Goal: Complete application form

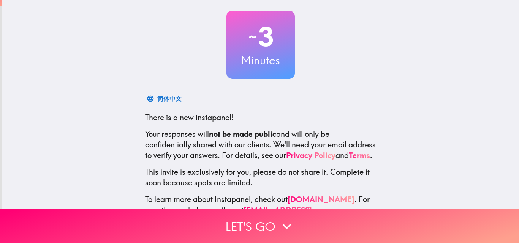
scroll to position [73, 0]
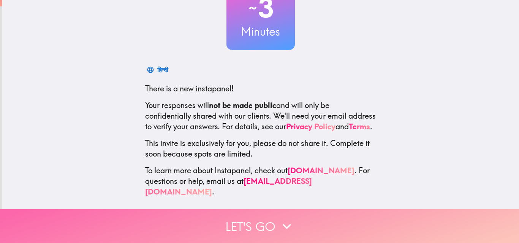
click at [278, 220] on icon "button" at bounding box center [286, 226] width 17 height 17
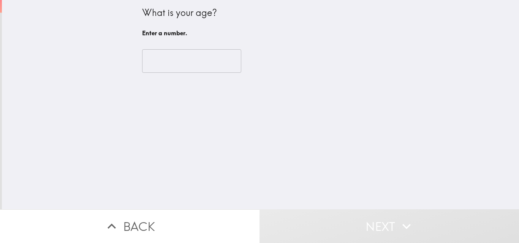
scroll to position [0, 0]
click at [190, 67] on input "number" at bounding box center [191, 61] width 99 height 24
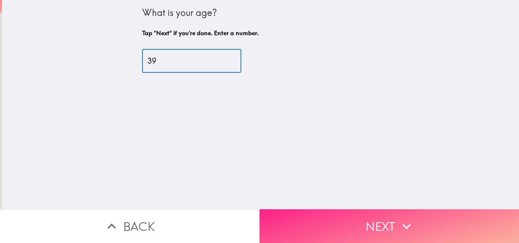
type input "39"
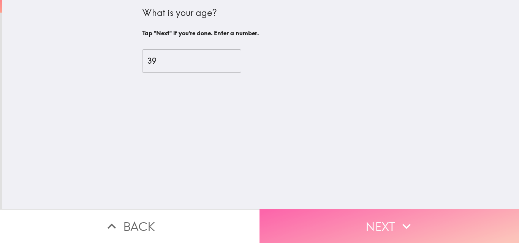
click at [355, 219] on button "Next" at bounding box center [388, 227] width 259 height 34
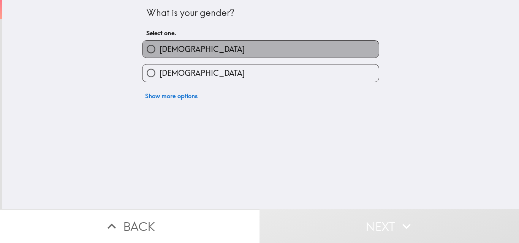
click at [165, 47] on span "[DEMOGRAPHIC_DATA]" at bounding box center [202, 49] width 85 height 11
click at [160, 47] on input "[DEMOGRAPHIC_DATA]" at bounding box center [150, 49] width 17 height 17
radio input "true"
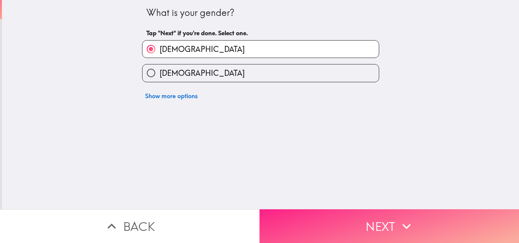
click at [355, 228] on button "Next" at bounding box center [388, 227] width 259 height 34
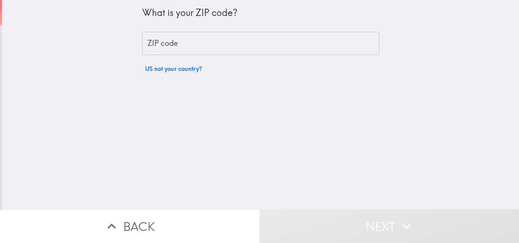
click at [201, 41] on input "ZIP code" at bounding box center [260, 44] width 237 height 24
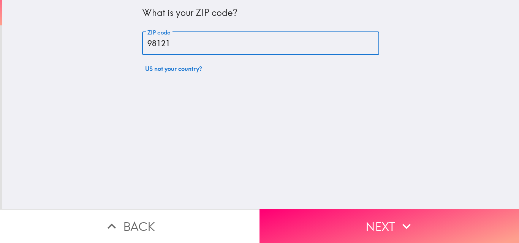
type input "98121"
click at [360, 232] on button "Next" at bounding box center [388, 227] width 259 height 34
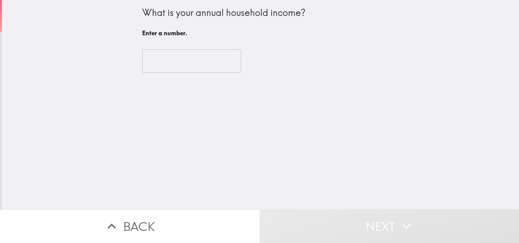
click at [169, 65] on input "number" at bounding box center [191, 61] width 99 height 24
type input "-1"
click at [219, 65] on input "-1" at bounding box center [191, 61] width 99 height 24
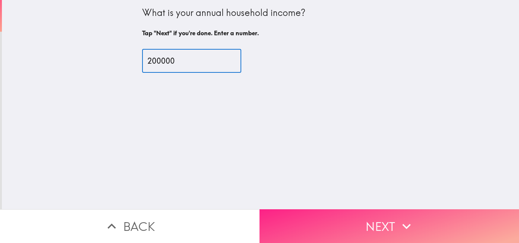
type input "200000"
click at [318, 215] on button "Next" at bounding box center [388, 227] width 259 height 34
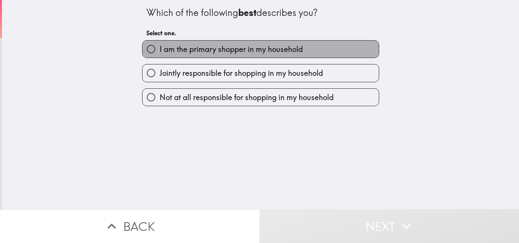
click at [160, 50] on span "I am the primary shopper in my household" at bounding box center [231, 49] width 143 height 11
click at [156, 50] on input "I am the primary shopper in my household" at bounding box center [150, 49] width 17 height 17
radio input "true"
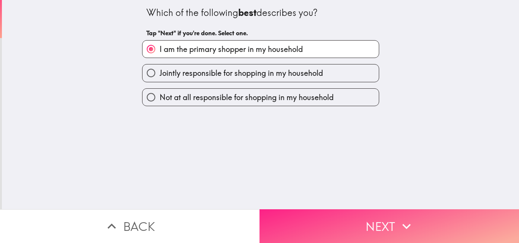
click at [314, 219] on button "Next" at bounding box center [388, 227] width 259 height 34
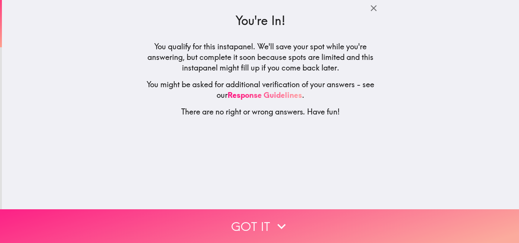
click at [311, 214] on button "Got it" at bounding box center [259, 227] width 519 height 34
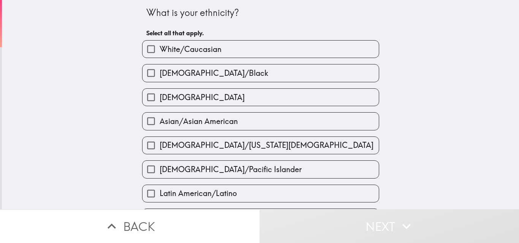
click at [257, 47] on label "White/Caucasian" at bounding box center [260, 49] width 236 height 17
click at [160, 47] on input "White/Caucasian" at bounding box center [150, 49] width 17 height 17
checkbox input "true"
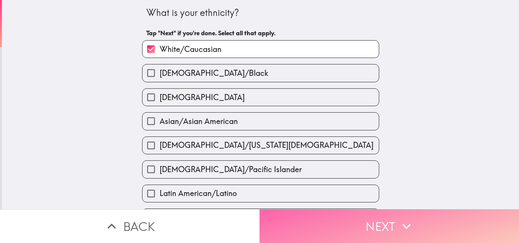
click at [317, 229] on button "Next" at bounding box center [388, 227] width 259 height 34
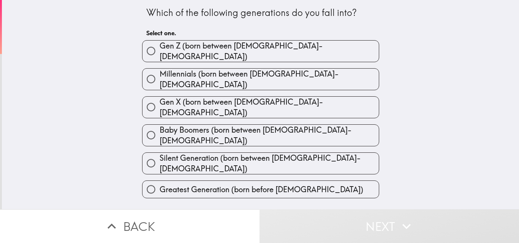
click at [310, 71] on label "Millennials (born between [DEMOGRAPHIC_DATA]-[DEMOGRAPHIC_DATA])" at bounding box center [260, 79] width 236 height 21
click at [160, 71] on input "Millennials (born between [DEMOGRAPHIC_DATA]-[DEMOGRAPHIC_DATA])" at bounding box center [150, 79] width 17 height 17
radio input "true"
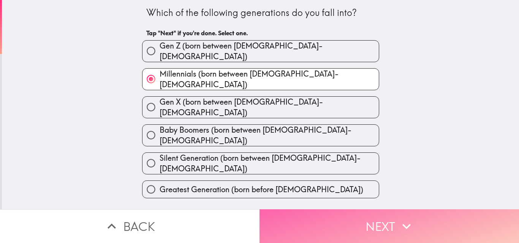
click at [320, 213] on button "Next" at bounding box center [388, 227] width 259 height 34
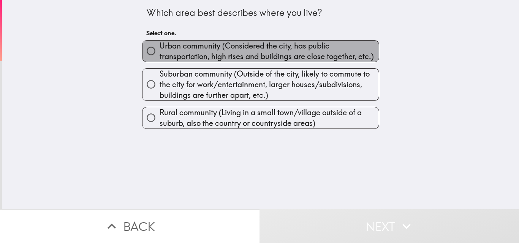
click at [181, 54] on span "Urban community (Considered the city, has public transportation, high rises and…" at bounding box center [269, 51] width 219 height 21
click at [160, 54] on input "Urban community (Considered the city, has public transportation, high rises and…" at bounding box center [150, 51] width 17 height 17
radio input "true"
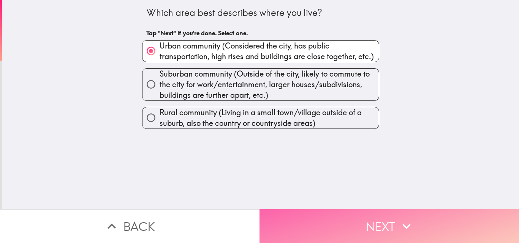
click at [333, 216] on button "Next" at bounding box center [388, 227] width 259 height 34
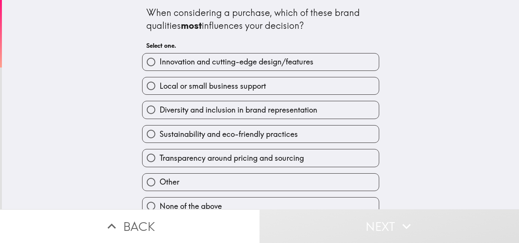
drag, startPoint x: 151, startPoint y: 58, endPoint x: 141, endPoint y: 37, distance: 23.1
click at [141, 37] on div "When considering a purchase, which of these brand qualities most influences you…" at bounding box center [260, 108] width 243 height 216
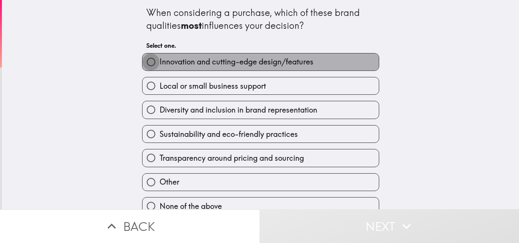
click at [147, 63] on input "Innovation and cutting-edge design/features" at bounding box center [150, 62] width 17 height 17
radio input "true"
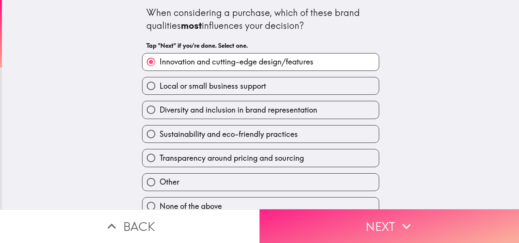
click at [360, 217] on button "Next" at bounding box center [388, 227] width 259 height 34
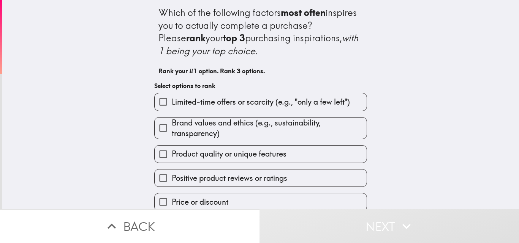
drag, startPoint x: 230, startPoint y: 132, endPoint x: 223, endPoint y: 103, distance: 30.5
click at [223, 103] on div "Limited-time offers or scarcity (e.g., "only a few left") Brand values and ethi…" at bounding box center [257, 173] width 219 height 173
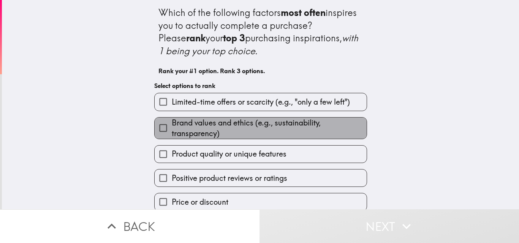
click at [213, 127] on span "Brand values and ethics (e.g., sustainability, transparency)" at bounding box center [269, 128] width 195 height 21
click at [172, 127] on input "Brand values and ethics (e.g., sustainability, transparency)" at bounding box center [163, 128] width 17 height 17
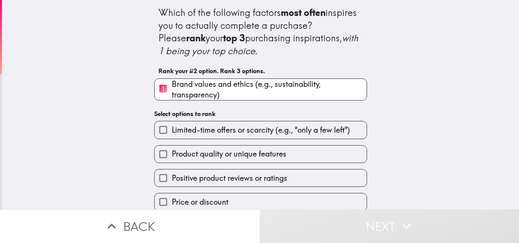
click at [210, 156] on span "Product quality or unique features" at bounding box center [229, 154] width 115 height 11
click at [172, 156] on input "Product quality or unique features" at bounding box center [163, 154] width 17 height 17
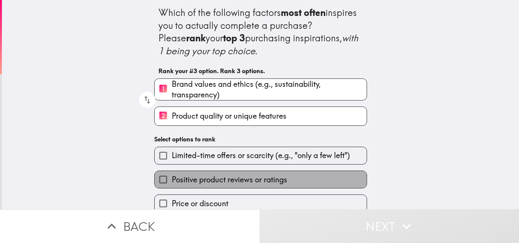
click at [243, 186] on label "Positive product reviews or ratings" at bounding box center [261, 179] width 212 height 17
click at [172, 186] on input "Positive product reviews or ratings" at bounding box center [163, 179] width 17 height 17
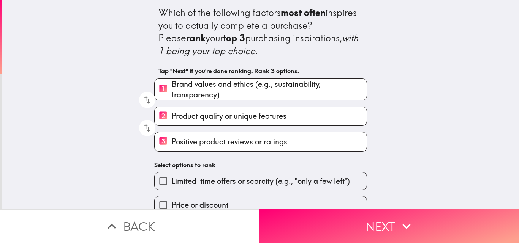
scroll to position [38, 0]
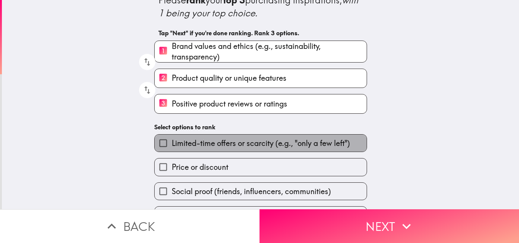
click at [226, 144] on span "Limited-time offers or scarcity (e.g., "only a few left")" at bounding box center [261, 143] width 178 height 11
click at [172, 144] on input "Limited-time offers or scarcity (e.g., "only a few left")" at bounding box center [163, 143] width 17 height 17
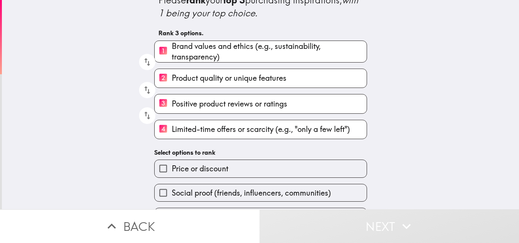
scroll to position [0, 0]
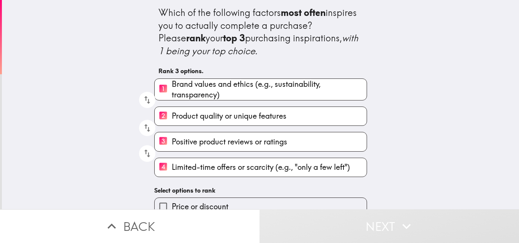
click at [202, 169] on span "Limited-time offers or scarcity (e.g., "only a few left")" at bounding box center [261, 167] width 178 height 11
click at [172, 169] on input "4 Limited-time offers or scarcity (e.g., "only a few left")" at bounding box center [163, 167] width 17 height 19
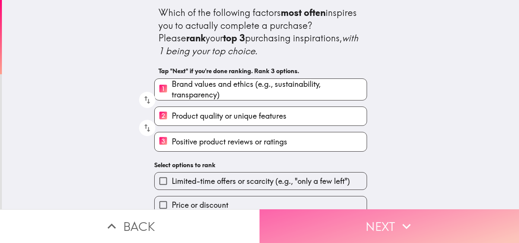
click at [289, 225] on button "Next" at bounding box center [388, 227] width 259 height 34
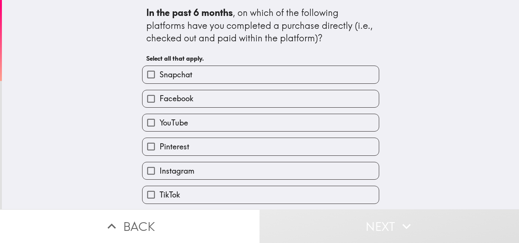
drag, startPoint x: 138, startPoint y: 8, endPoint x: 309, endPoint y: 39, distance: 173.7
click at [309, 39] on div "In the past 6 months , on which of the following platforms have you completed a…" at bounding box center [260, 114] width 243 height 228
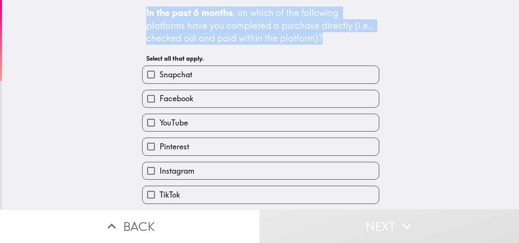
drag, startPoint x: 142, startPoint y: 11, endPoint x: 327, endPoint y: 43, distance: 188.0
click at [327, 43] on div "In the past 6 months , on which of the following platforms have you completed a…" at bounding box center [260, 25] width 229 height 38
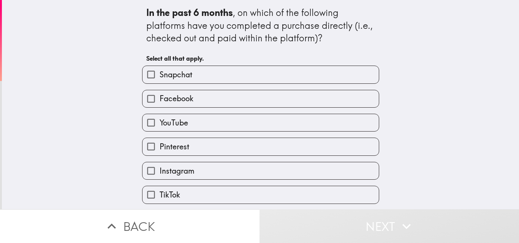
click at [440, 63] on div "In the past 6 months , on which of the following platforms have you completed a…" at bounding box center [260, 105] width 517 height 210
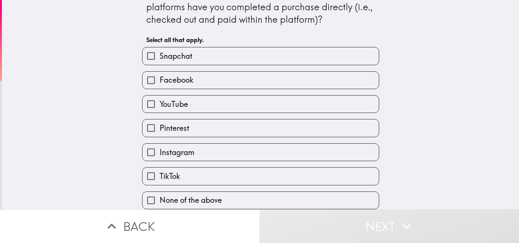
click at [185, 197] on span "button" at bounding box center [260, 200] width 236 height 17
click at [253, 192] on span "button" at bounding box center [260, 200] width 236 height 17
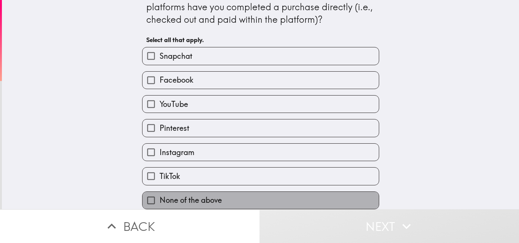
click at [160, 197] on span "None of the above" at bounding box center [191, 200] width 62 height 11
click at [155, 197] on input "None of the above" at bounding box center [150, 200] width 17 height 17
checkbox input "true"
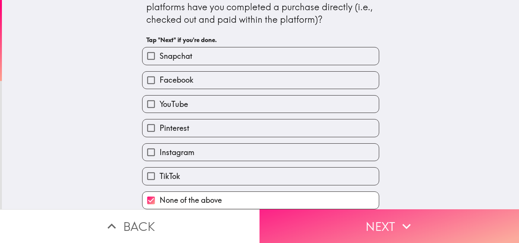
click at [398, 218] on icon "button" at bounding box center [406, 226] width 17 height 17
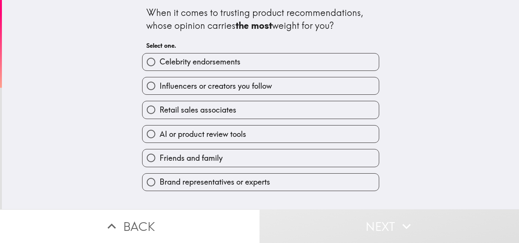
drag, startPoint x: 143, startPoint y: 8, endPoint x: 386, endPoint y: 3, distance: 242.7
click at [337, 20] on div "When it comes to trusting product recommendations, whose opinion carries the mo…" at bounding box center [260, 18] width 229 height 25
drag, startPoint x: 139, startPoint y: 8, endPoint x: 337, endPoint y: 24, distance: 198.6
click at [337, 24] on div "When it comes to trusting product recommendations, whose opinion carries the mo…" at bounding box center [260, 95] width 243 height 191
click at [117, 104] on div "When it comes to trusting product recommendations, whose opinion carries the mo…" at bounding box center [260, 105] width 517 height 210
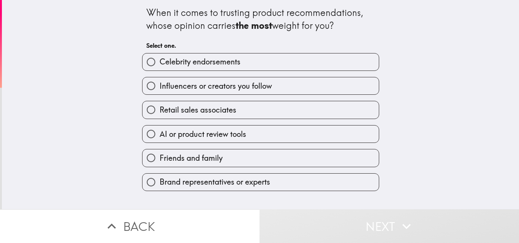
click at [221, 161] on span "button" at bounding box center [260, 158] width 236 height 17
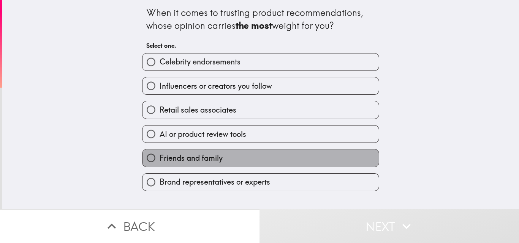
click at [160, 160] on span "Friends and family" at bounding box center [191, 158] width 63 height 11
click at [159, 160] on input "Friends and family" at bounding box center [150, 158] width 17 height 17
radio input "true"
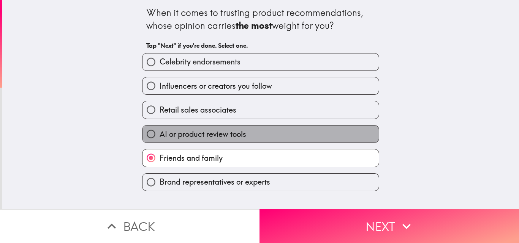
click at [160, 136] on span "AI or product review tools" at bounding box center [203, 134] width 87 height 11
click at [155, 136] on input "AI or product review tools" at bounding box center [150, 134] width 17 height 17
radio input "true"
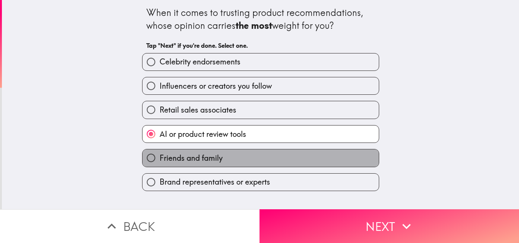
click at [170, 160] on span "Friends and family" at bounding box center [191, 158] width 63 height 11
click at [160, 160] on input "Friends and family" at bounding box center [150, 158] width 17 height 17
radio input "true"
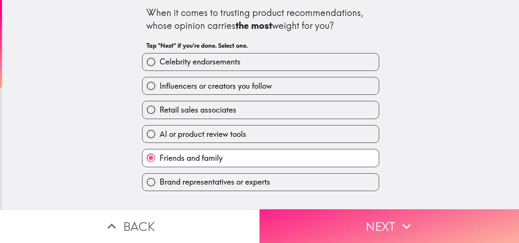
click at [294, 221] on button "Next" at bounding box center [388, 227] width 259 height 34
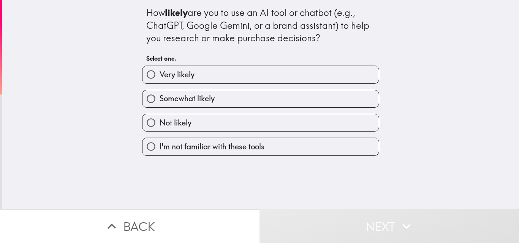
click at [207, 77] on label "Very likely" at bounding box center [260, 74] width 236 height 17
click at [160, 77] on input "Very likely" at bounding box center [150, 74] width 17 height 17
radio input "true"
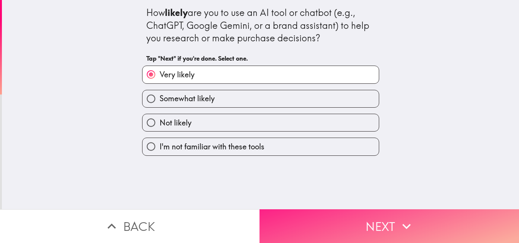
click at [351, 220] on button "Next" at bounding box center [388, 227] width 259 height 34
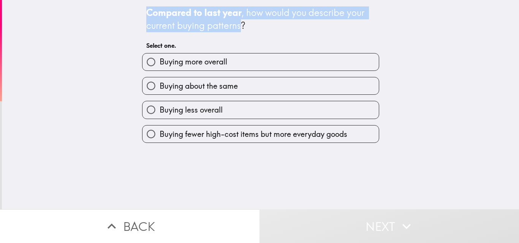
drag, startPoint x: 135, startPoint y: 12, endPoint x: 235, endPoint y: 28, distance: 101.8
click at [235, 28] on div "Compared to last year , how would you describe your current buying patterns? Se…" at bounding box center [260, 71] width 243 height 143
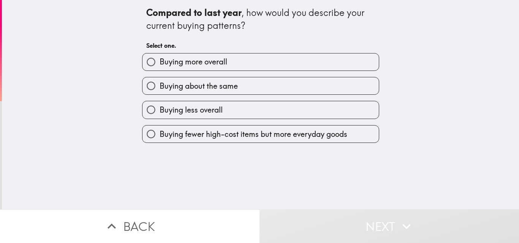
click at [277, 59] on span "button" at bounding box center [260, 62] width 236 height 17
click at [239, 59] on label "Buying more overall" at bounding box center [260, 62] width 236 height 17
click at [160, 59] on input "Buying more overall" at bounding box center [150, 62] width 17 height 17
radio input "true"
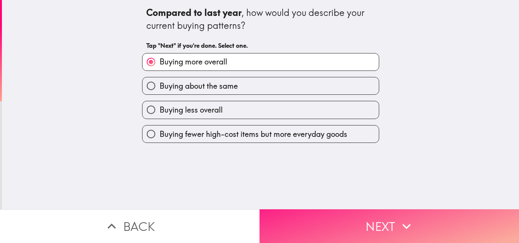
click at [345, 219] on button "Next" at bounding box center [388, 227] width 259 height 34
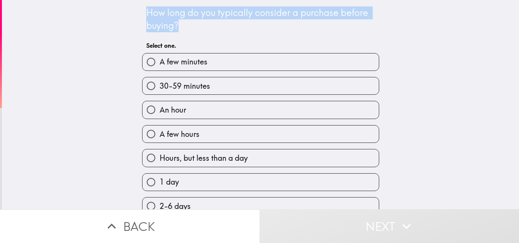
drag, startPoint x: 142, startPoint y: 10, endPoint x: 178, endPoint y: 22, distance: 37.1
click at [178, 22] on div "How long do you typically consider a purchase before buying? Select one. A few …" at bounding box center [260, 204] width 243 height 408
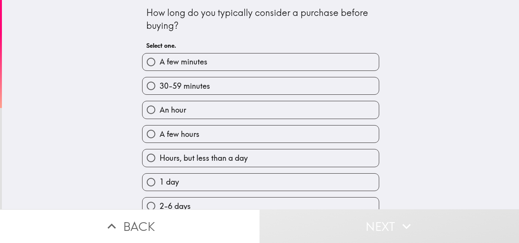
click at [443, 55] on div "How long do you typically consider a purchase before buying? Select one. A few …" at bounding box center [260, 105] width 517 height 210
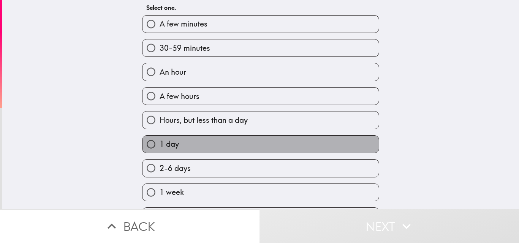
click at [228, 141] on label "1 day" at bounding box center [260, 144] width 236 height 17
click at [160, 141] on input "1 day" at bounding box center [150, 144] width 17 height 17
radio input "true"
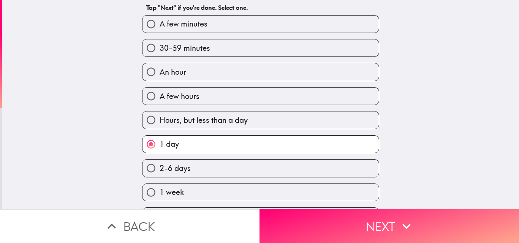
scroll to position [76, 0]
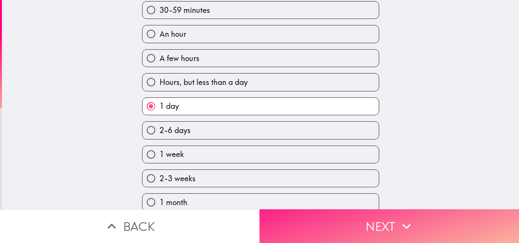
click at [392, 221] on button "Next" at bounding box center [388, 227] width 259 height 34
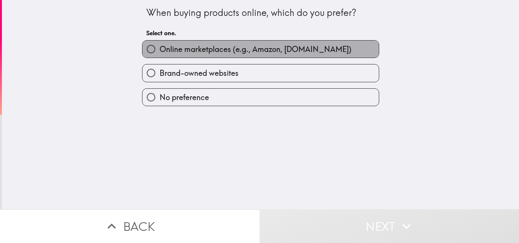
click at [196, 54] on span "Online marketplaces (e.g., Amazon, [DOMAIN_NAME])" at bounding box center [256, 49] width 192 height 11
click at [160, 54] on input "Online marketplaces (e.g., Amazon, [DOMAIN_NAME])" at bounding box center [150, 49] width 17 height 17
radio input "true"
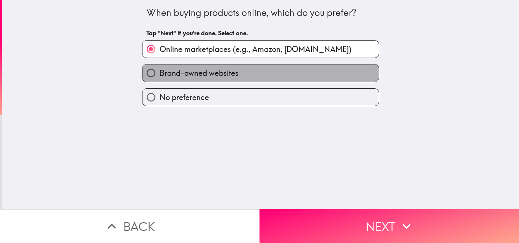
click at [255, 69] on label "Brand-owned websites" at bounding box center [260, 73] width 236 height 17
click at [160, 69] on input "Brand-owned websites" at bounding box center [150, 73] width 17 height 17
radio input "true"
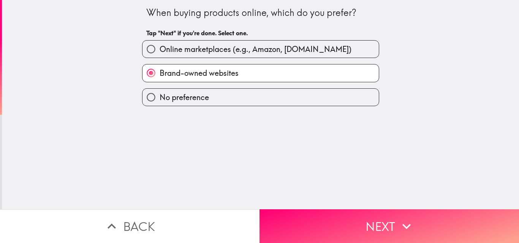
click at [208, 52] on span "Online marketplaces (e.g., Amazon, [DOMAIN_NAME])" at bounding box center [256, 49] width 192 height 11
click at [160, 52] on input "Online marketplaces (e.g., Amazon, [DOMAIN_NAME])" at bounding box center [150, 49] width 17 height 17
radio input "true"
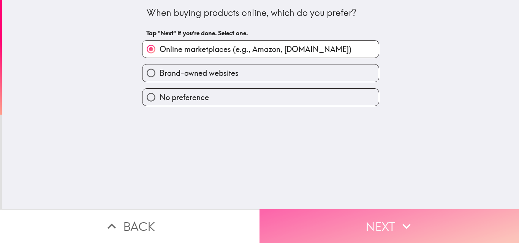
click at [360, 226] on button "Next" at bounding box center [388, 227] width 259 height 34
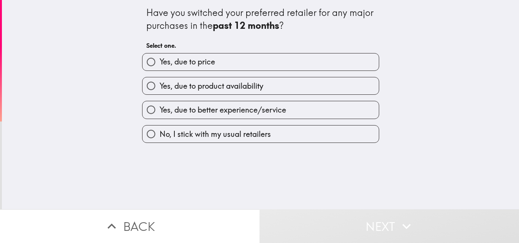
drag, startPoint x: 138, startPoint y: 6, endPoint x: 285, endPoint y: 27, distance: 148.4
click at [285, 27] on div "Have you switched your preferred retailer for any major purchases in the past 1…" at bounding box center [260, 71] width 243 height 143
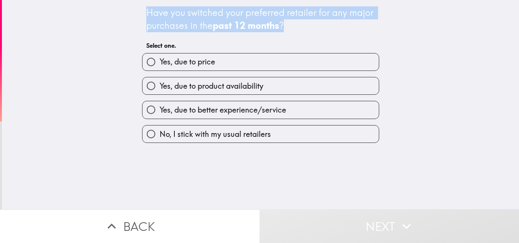
drag, startPoint x: 137, startPoint y: 6, endPoint x: 286, endPoint y: 27, distance: 150.8
click at [286, 27] on div "Have you switched your preferred retailer for any major purchases in the past 1…" at bounding box center [260, 71] width 243 height 143
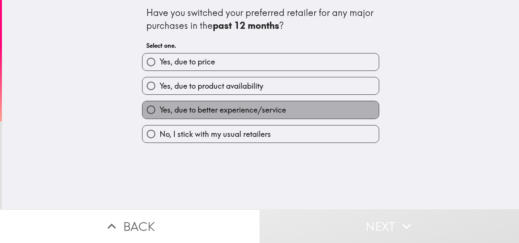
click at [213, 108] on span "Yes, due to better experience/service" at bounding box center [223, 110] width 126 height 11
click at [160, 108] on input "Yes, due to better experience/service" at bounding box center [150, 109] width 17 height 17
radio input "true"
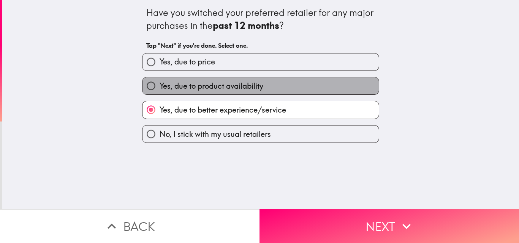
click at [256, 92] on label "Yes, due to product availability" at bounding box center [260, 85] width 236 height 17
click at [160, 92] on input "Yes, due to product availability" at bounding box center [150, 85] width 17 height 17
radio input "true"
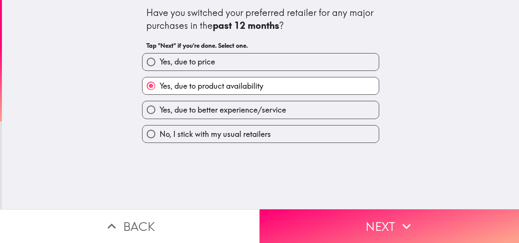
drag, startPoint x: 156, startPoint y: 86, endPoint x: 280, endPoint y: 83, distance: 123.9
click at [280, 83] on label "Yes, due to product availability" at bounding box center [260, 85] width 236 height 17
click at [160, 83] on input "Yes, due to product availability" at bounding box center [150, 85] width 17 height 17
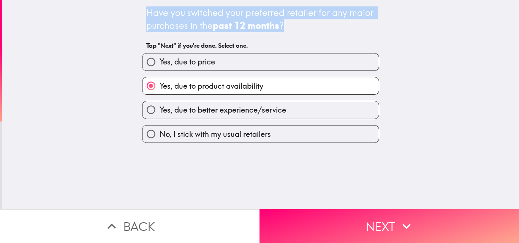
drag, startPoint x: 153, startPoint y: 81, endPoint x: 110, endPoint y: 79, distance: 43.0
click at [278, 85] on button "Yes, due to product availability" at bounding box center [260, 85] width 236 height 17
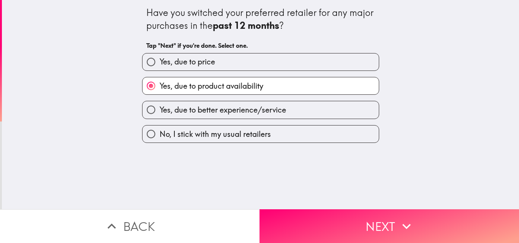
click at [28, 68] on div "Have you switched your preferred retailer for any major purchases in the past 1…" at bounding box center [260, 105] width 517 height 210
drag, startPoint x: 148, startPoint y: 82, endPoint x: 284, endPoint y: 87, distance: 136.4
click at [284, 87] on button "Yes, due to product availability" at bounding box center [260, 85] width 236 height 17
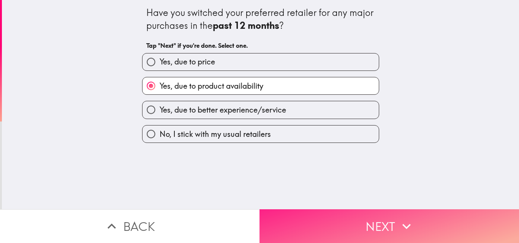
click at [348, 211] on button "Next" at bounding box center [388, 227] width 259 height 34
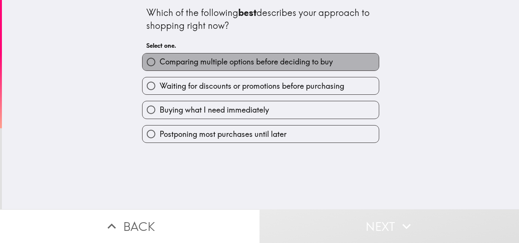
click at [225, 62] on span "Comparing multiple options before deciding to buy" at bounding box center [246, 62] width 173 height 11
click at [160, 62] on input "Comparing multiple options before deciding to buy" at bounding box center [150, 62] width 17 height 17
radio input "true"
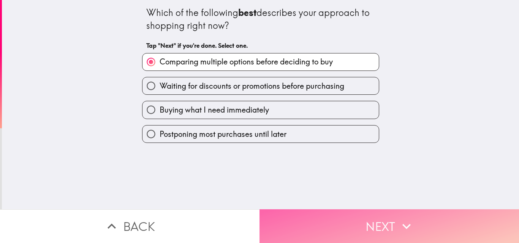
click at [375, 212] on button "Next" at bounding box center [388, 227] width 259 height 34
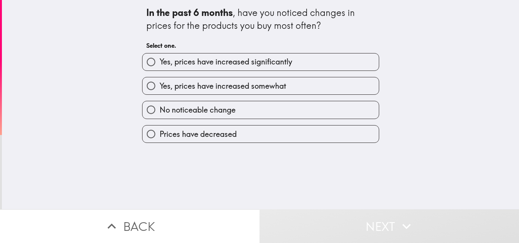
click at [229, 89] on span "Yes, prices have increased somewhat" at bounding box center [223, 86] width 126 height 11
click at [160, 89] on input "Yes, prices have increased somewhat" at bounding box center [150, 85] width 17 height 17
radio input "true"
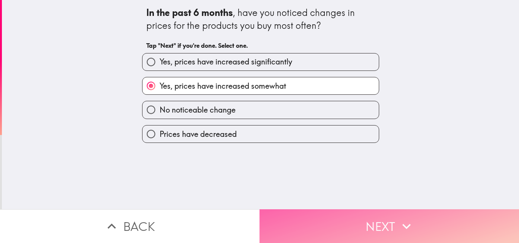
click at [381, 213] on button "Next" at bounding box center [388, 227] width 259 height 34
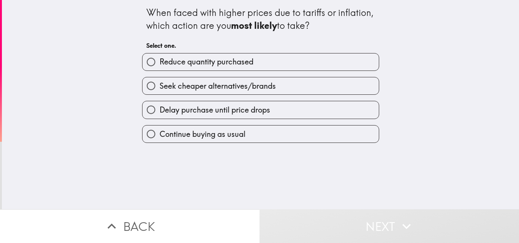
drag, startPoint x: 137, startPoint y: 9, endPoint x: 310, endPoint y: 29, distance: 174.0
click at [310, 29] on div "When faced with higher prices due to tariffs or inflation, which action are you…" at bounding box center [260, 71] width 243 height 143
click at [420, 68] on div "When faced with higher prices due to tariffs or inflation, which action are you…" at bounding box center [260, 105] width 517 height 210
click at [325, 137] on span "button" at bounding box center [260, 134] width 236 height 17
click at [242, 135] on label "Continue buying as usual" at bounding box center [260, 134] width 236 height 17
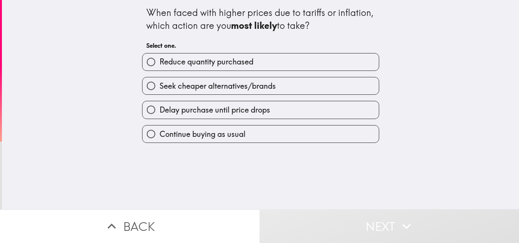
click at [160, 135] on input "Continue buying as usual" at bounding box center [150, 134] width 17 height 17
radio input "true"
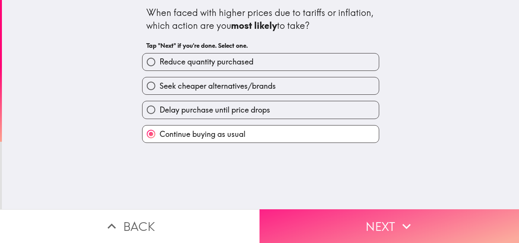
click at [371, 220] on button "Next" at bounding box center [388, 227] width 259 height 34
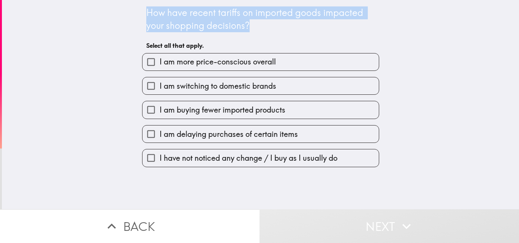
drag, startPoint x: 134, startPoint y: 11, endPoint x: 258, endPoint y: 28, distance: 125.4
click at [258, 28] on div "How have recent tariffs on imported goods impacted your shopping decisions? Sel…" at bounding box center [260, 83] width 243 height 167
click at [417, 29] on div "How have recent tariffs on imported goods impacted your shopping decisions? Sel…" at bounding box center [260, 105] width 517 height 210
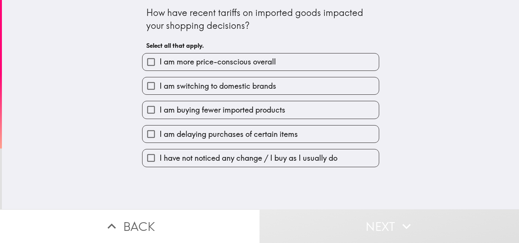
click at [249, 89] on span "button" at bounding box center [260, 85] width 236 height 17
drag, startPoint x: 169, startPoint y: 86, endPoint x: 321, endPoint y: 57, distance: 155.5
click at [284, 86] on button "I am switching to domestic brands" at bounding box center [260, 85] width 236 height 17
click at [323, 78] on label "I am switching to domestic brands" at bounding box center [260, 85] width 236 height 17
click at [160, 78] on input "I am switching to domestic brands" at bounding box center [150, 85] width 17 height 17
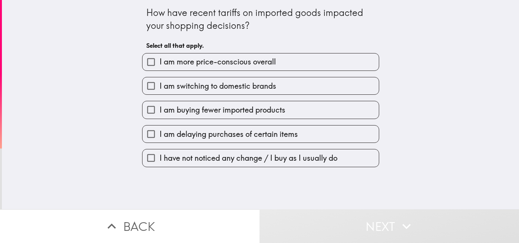
checkbox input "true"
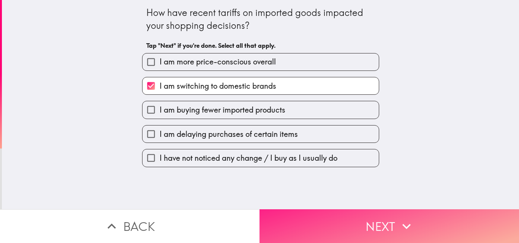
click at [391, 219] on button "Next" at bounding box center [388, 227] width 259 height 34
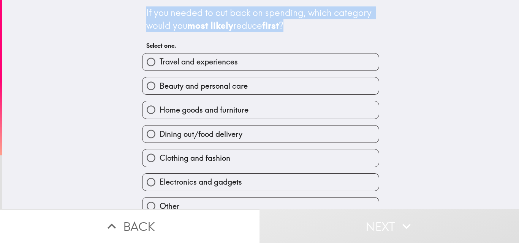
drag, startPoint x: 142, startPoint y: 10, endPoint x: 286, endPoint y: 30, distance: 145.7
click at [286, 30] on div "If you needed to cut back on spending, which category would you most likely red…" at bounding box center [260, 120] width 243 height 240
click at [443, 24] on div "If you needed to cut back on spending, which category would you most likely red…" at bounding box center [260, 105] width 517 height 210
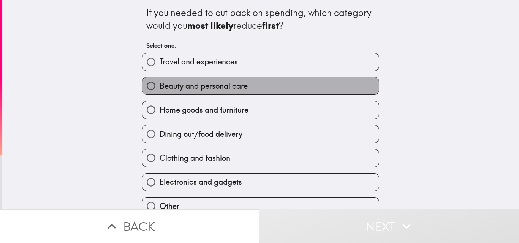
click at [270, 84] on label "Beauty and personal care" at bounding box center [260, 85] width 236 height 17
click at [160, 84] on input "Beauty and personal care" at bounding box center [150, 85] width 17 height 17
radio input "true"
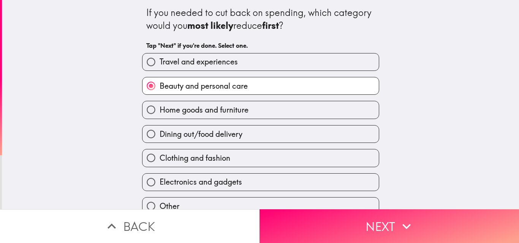
click at [267, 59] on label "Travel and experiences" at bounding box center [260, 62] width 236 height 17
click at [160, 59] on input "Travel and experiences" at bounding box center [150, 62] width 17 height 17
radio input "true"
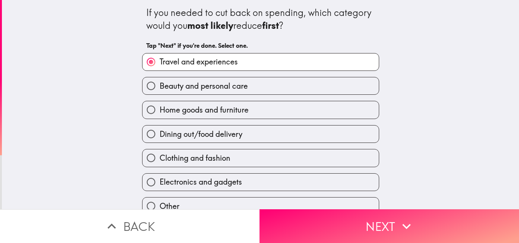
scroll to position [36, 0]
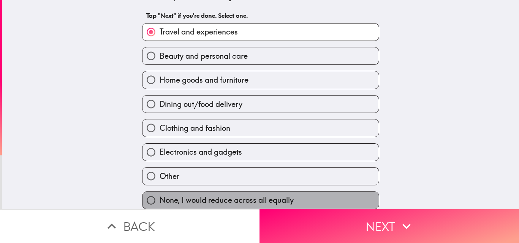
click at [261, 195] on span "None, I would reduce across all equally" at bounding box center [227, 200] width 134 height 11
click at [160, 192] on input "None, I would reduce across all equally" at bounding box center [150, 200] width 17 height 17
radio input "true"
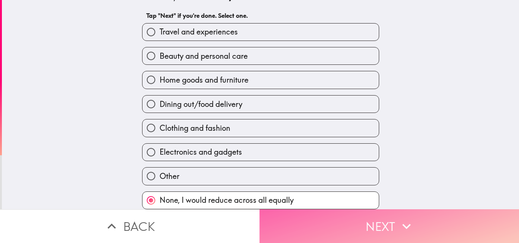
click at [301, 215] on button "Next" at bounding box center [388, 227] width 259 height 34
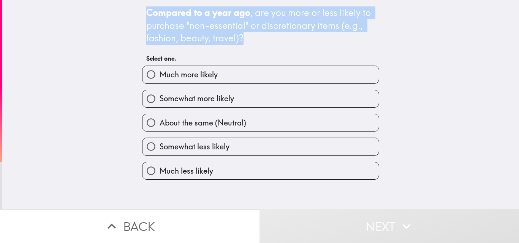
drag, startPoint x: 148, startPoint y: 10, endPoint x: 301, endPoint y: 30, distance: 153.9
click at [261, 40] on div "Compared to a year ago , are you more or less likely to purchase "non-essential…" at bounding box center [260, 105] width 517 height 210
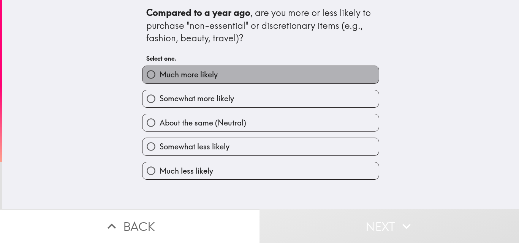
click at [192, 79] on span "Much more likely" at bounding box center [189, 75] width 58 height 11
click at [160, 79] on input "Much more likely" at bounding box center [150, 74] width 17 height 17
radio input "true"
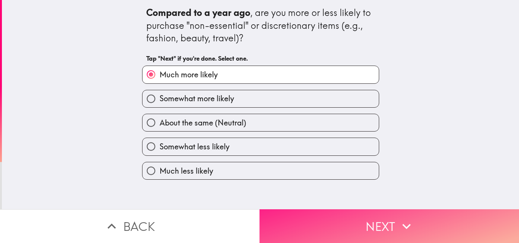
click at [373, 215] on button "Next" at bounding box center [388, 227] width 259 height 34
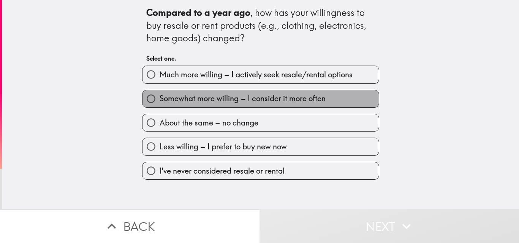
click at [232, 98] on span "Somewhat more willing – I consider it more often" at bounding box center [243, 98] width 166 height 11
click at [160, 98] on input "Somewhat more willing – I consider it more often" at bounding box center [150, 98] width 17 height 17
radio input "true"
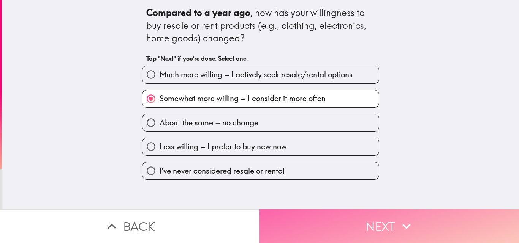
click at [367, 212] on button "Next" at bounding box center [388, 227] width 259 height 34
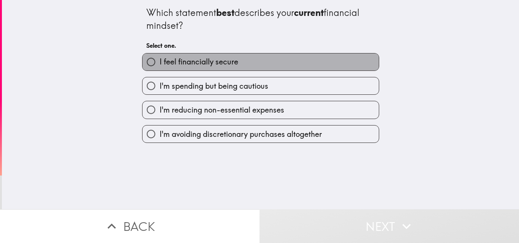
click at [264, 63] on label "I feel financially secure" at bounding box center [260, 62] width 236 height 17
click at [160, 63] on input "I feel financially secure" at bounding box center [150, 62] width 17 height 17
radio input "true"
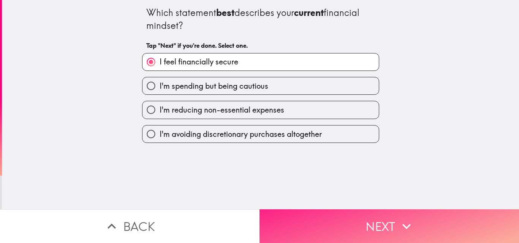
click at [302, 210] on button "Next" at bounding box center [388, 227] width 259 height 34
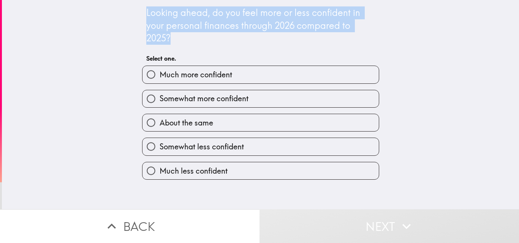
drag, startPoint x: 138, startPoint y: 10, endPoint x: 182, endPoint y: 38, distance: 52.1
click at [182, 38] on div "Looking ahead, do you feel more or less confident in your personal finances thr…" at bounding box center [260, 90] width 243 height 180
click at [340, 35] on div "Looking ahead, do you feel more or less confident in your personal finances thr…" at bounding box center [260, 25] width 229 height 38
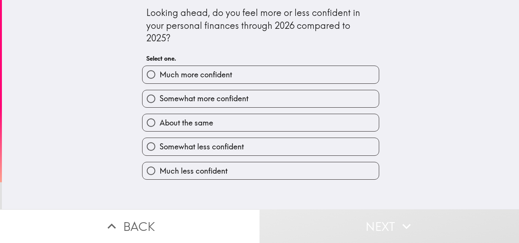
click at [275, 70] on span "button" at bounding box center [260, 74] width 236 height 17
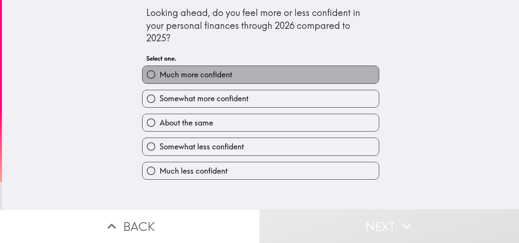
click at [335, 78] on label "Much more confident" at bounding box center [260, 74] width 236 height 17
click at [160, 78] on input "Much more confident" at bounding box center [150, 74] width 17 height 17
radio input "true"
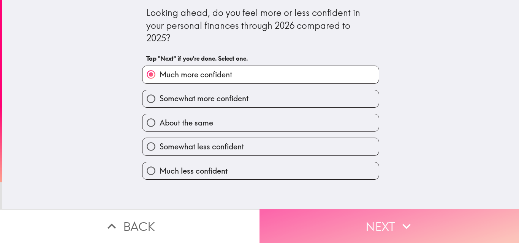
click at [343, 212] on button "Next" at bounding box center [388, 227] width 259 height 34
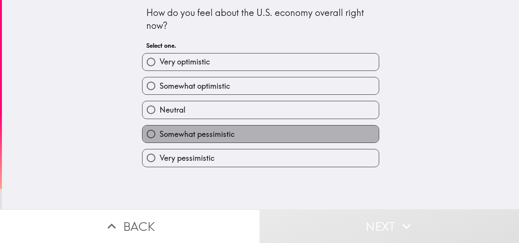
click at [218, 137] on span "Somewhat pessimistic" at bounding box center [197, 134] width 75 height 11
click at [160, 137] on input "Somewhat pessimistic" at bounding box center [150, 134] width 17 height 17
radio input "true"
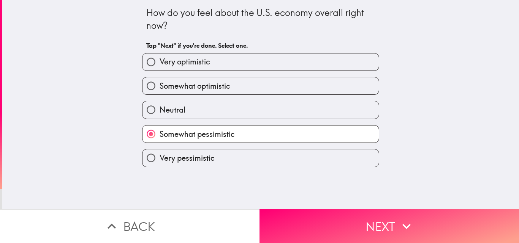
click at [458, 40] on div "How do you feel about the U.S. economy overall right now? Tap "Next" if you're …" at bounding box center [260, 105] width 517 height 210
click at [469, 63] on div "How do you feel about the U.S. economy overall right now? Tap "Next" if you're …" at bounding box center [260, 105] width 517 height 210
click at [204, 63] on span "Very optimistic" at bounding box center [185, 62] width 51 height 11
click at [160, 63] on input "Very optimistic" at bounding box center [150, 62] width 17 height 17
radio input "true"
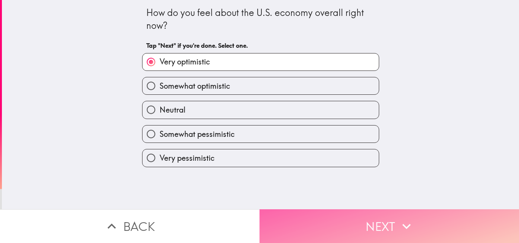
click at [360, 223] on button "Next" at bounding box center [388, 227] width 259 height 34
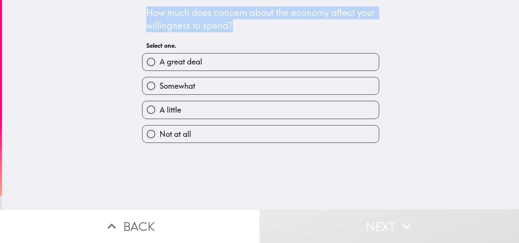
drag, startPoint x: 138, startPoint y: 10, endPoint x: 228, endPoint y: 23, distance: 91.3
click at [228, 23] on div "How much does concern about the economy affect your willingness to spend? Selec…" at bounding box center [260, 71] width 243 height 143
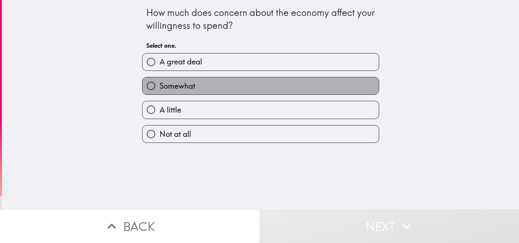
click at [281, 80] on label "Somewhat" at bounding box center [260, 85] width 236 height 17
click at [160, 80] on input "Somewhat" at bounding box center [150, 85] width 17 height 17
radio input "true"
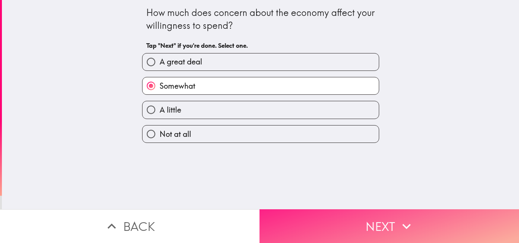
click at [383, 226] on button "Next" at bounding box center [388, 227] width 259 height 34
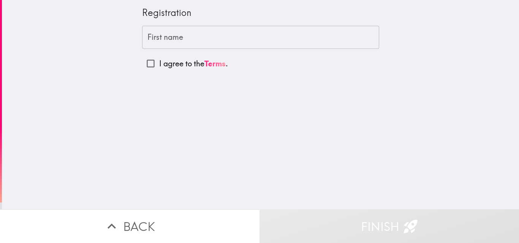
drag, startPoint x: 131, startPoint y: 10, endPoint x: 191, endPoint y: 14, distance: 60.5
click at [191, 14] on div "Registration First name First name I agree to the Terms ." at bounding box center [260, 105] width 517 height 210
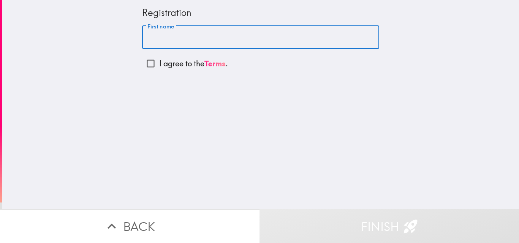
click at [232, 39] on input "First name" at bounding box center [260, 38] width 237 height 24
click at [240, 39] on input "First name" at bounding box center [260, 38] width 237 height 24
type input "[PERSON_NAME]"
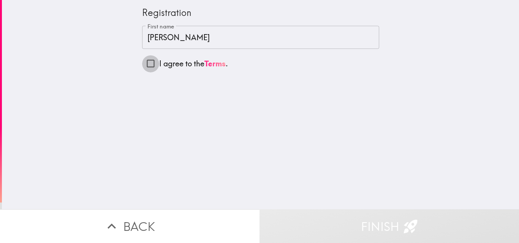
click at [145, 64] on input "I agree to the Terms ." at bounding box center [150, 63] width 17 height 17
checkbox input "true"
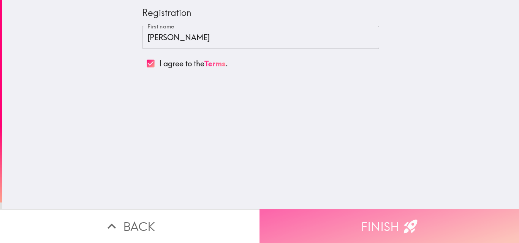
click at [357, 215] on button "Finish" at bounding box center [388, 227] width 259 height 34
